Goal: Feedback & Contribution: Leave review/rating

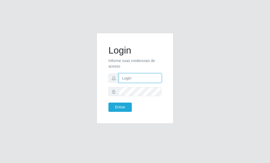
type input "Yohanna@bessa"
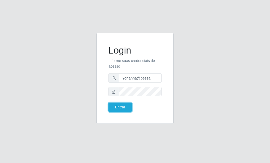
click at [119, 104] on button "Entrar" at bounding box center [119, 107] width 23 height 9
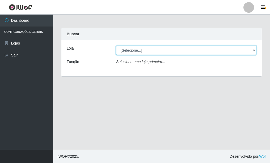
drag, startPoint x: 238, startPoint y: 51, endPoint x: 231, endPoint y: 52, distance: 6.5
click at [238, 51] on select "[Selecione...] Bemais Supermercados - B9 Bessa" at bounding box center [186, 50] width 140 height 9
select select "410"
click at [116, 46] on select "[Selecione...] Bemais Supermercados - B9 Bessa" at bounding box center [186, 50] width 140 height 9
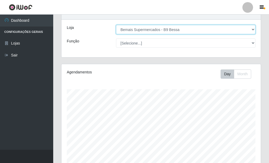
scroll to position [212, 0]
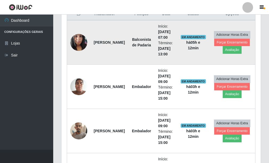
click at [80, 38] on img at bounding box center [78, 42] width 17 height 23
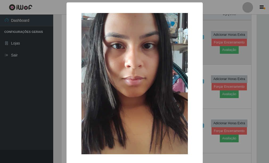
scroll to position [110, 196]
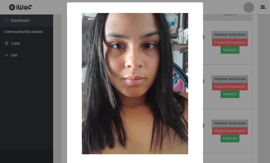
drag, startPoint x: 10, startPoint y: 106, endPoint x: 143, endPoint y: 59, distance: 140.9
click at [20, 103] on div "× OK Cancel" at bounding box center [135, 81] width 270 height 163
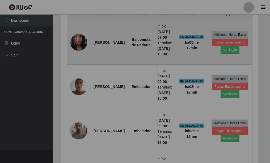
scroll to position [110, 199]
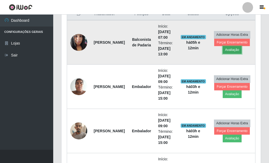
click at [229, 49] on button "Avaliação" at bounding box center [231, 49] width 19 height 7
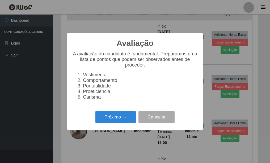
scroll to position [110, 196]
click at [112, 119] on button "Próximo →" at bounding box center [115, 117] width 40 height 12
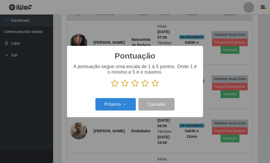
click at [116, 84] on icon at bounding box center [114, 83] width 7 height 8
click at [111, 87] on input "radio" at bounding box center [111, 87] width 0 height 0
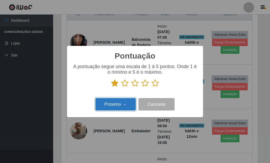
click at [113, 105] on button "Próximo →" at bounding box center [115, 104] width 40 height 12
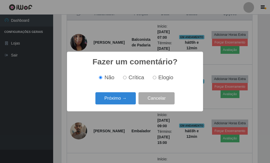
click at [126, 78] on input "Crítica" at bounding box center [124, 77] width 3 height 3
radio input "true"
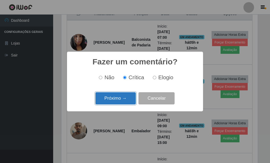
click at [122, 96] on button "Próximo →" at bounding box center [115, 98] width 40 height 12
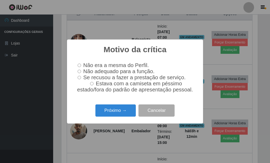
click at [81, 71] on input "Não adequado para a função." at bounding box center [79, 71] width 3 height 3
radio input "true"
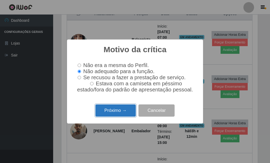
click at [107, 113] on button "Próximo →" at bounding box center [115, 111] width 40 height 12
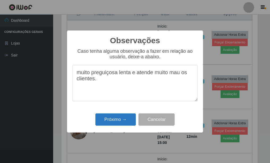
type textarea "muito preguiçosa lenta e atende muito mau os clientes."
click at [112, 122] on button "Próximo →" at bounding box center [115, 120] width 40 height 12
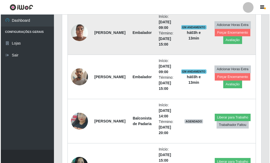
scroll to position [281, 0]
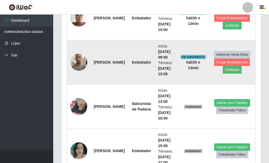
click at [78, 63] on img at bounding box center [78, 62] width 17 height 23
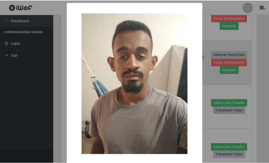
scroll to position [110, 196]
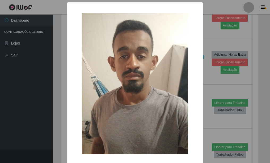
drag, startPoint x: 24, startPoint y: 79, endPoint x: 27, endPoint y: 73, distance: 5.8
click at [24, 77] on div "× OK Cancel" at bounding box center [135, 81] width 270 height 163
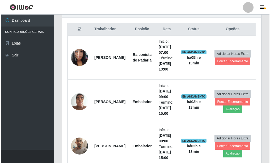
scroll to position [202, 0]
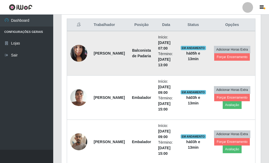
click at [76, 52] on img at bounding box center [78, 53] width 17 height 23
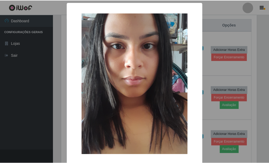
scroll to position [110, 196]
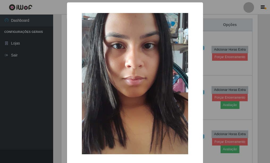
drag, startPoint x: 40, startPoint y: 72, endPoint x: 53, endPoint y: 66, distance: 13.7
click at [41, 72] on div "× OK Cancel" at bounding box center [135, 81] width 270 height 163
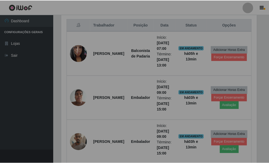
scroll to position [110, 199]
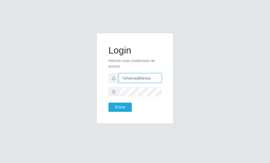
click at [149, 76] on input "Yohanna@bessa" at bounding box center [140, 78] width 43 height 9
type input "heloisa@bessa"
click at [137, 87] on form "Login Informe suas credenciais de acesso heloisa@bessa Entrar" at bounding box center [134, 78] width 53 height 67
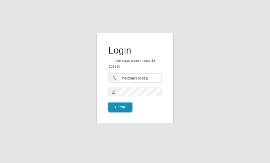
click at [113, 105] on button "Entrar" at bounding box center [119, 107] width 23 height 9
